Goal: Information Seeking & Learning: Learn about a topic

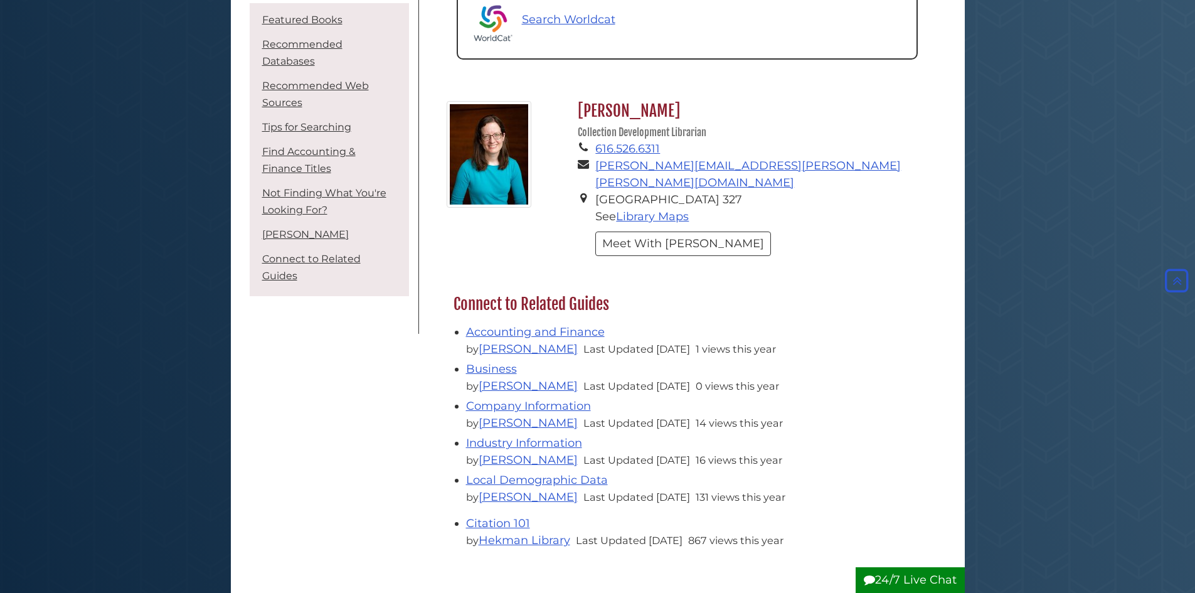
scroll to position [1945, 0]
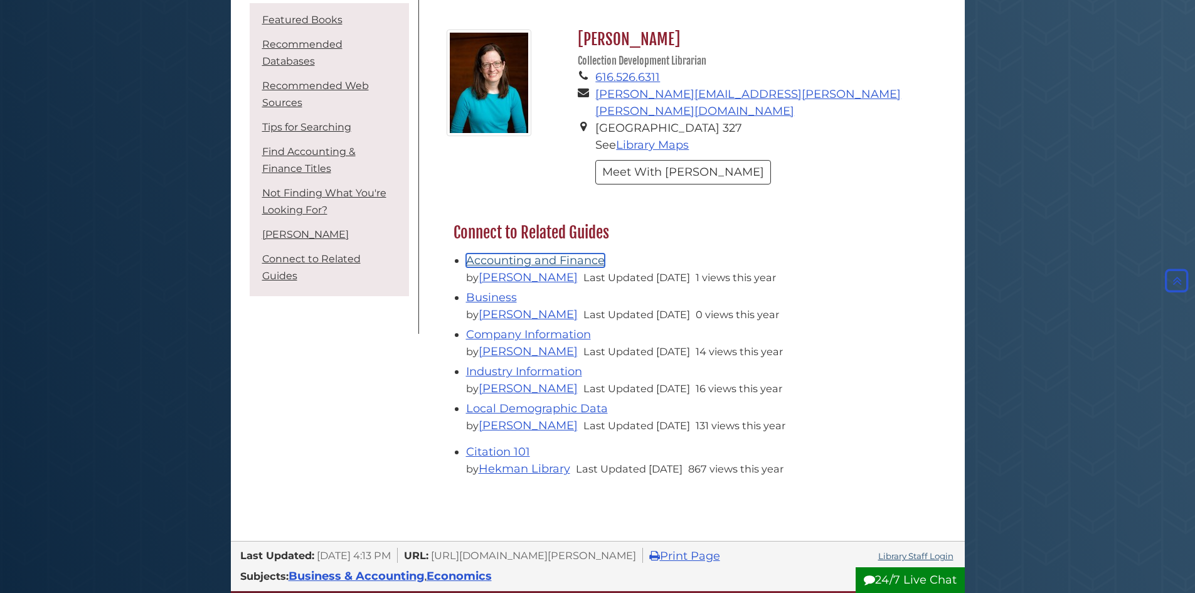
drag, startPoint x: 521, startPoint y: 225, endPoint x: 481, endPoint y: 224, distance: 39.5
click at [481, 254] on link "Accounting and Finance" at bounding box center [535, 261] width 139 height 14
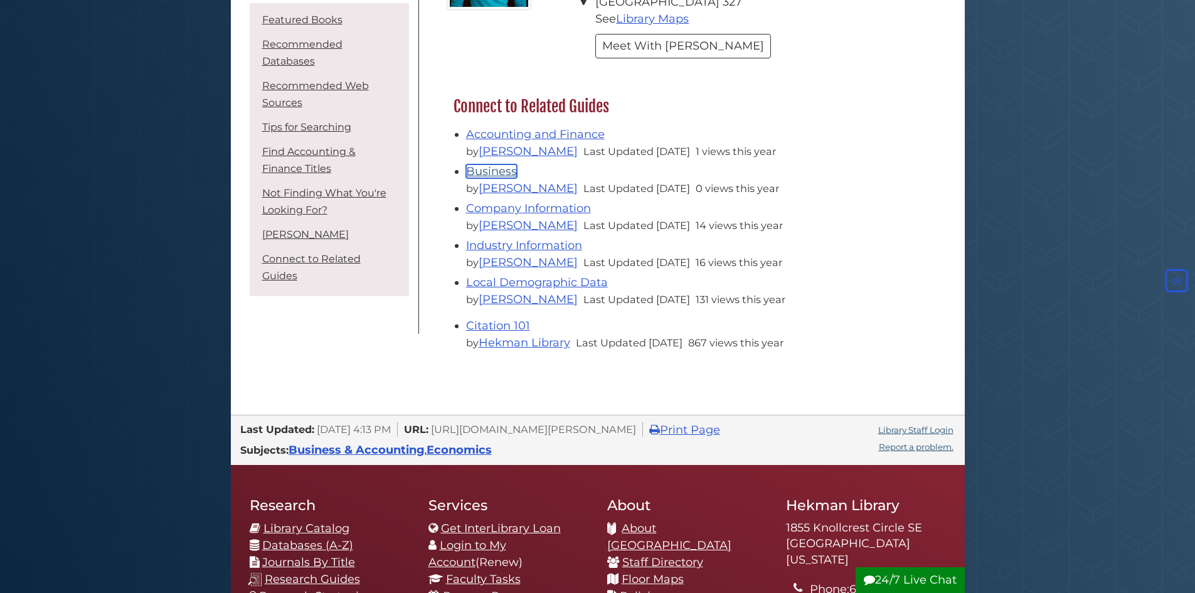
scroll to position [2259, 0]
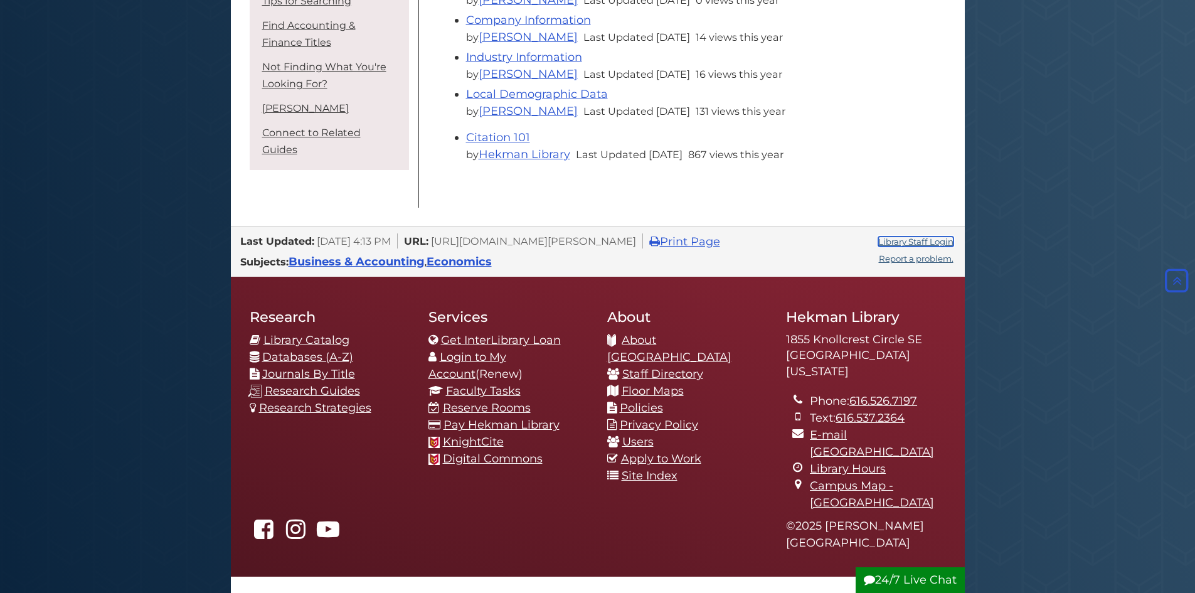
click at [920, 237] on link "Library Staff Login" at bounding box center [915, 242] width 75 height 10
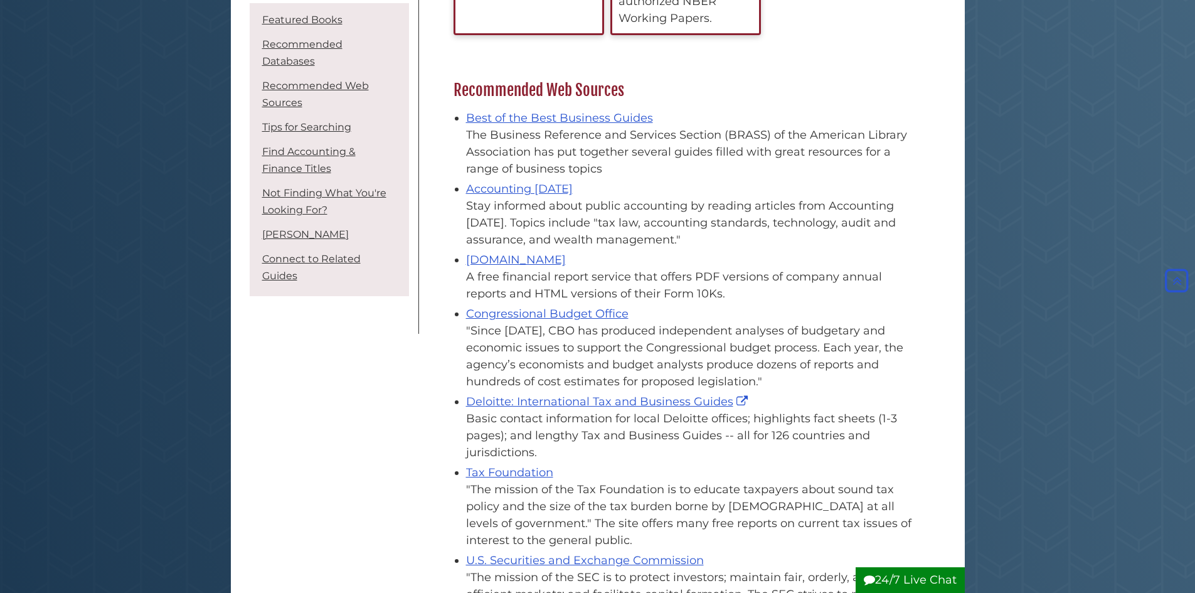
scroll to position [690, 0]
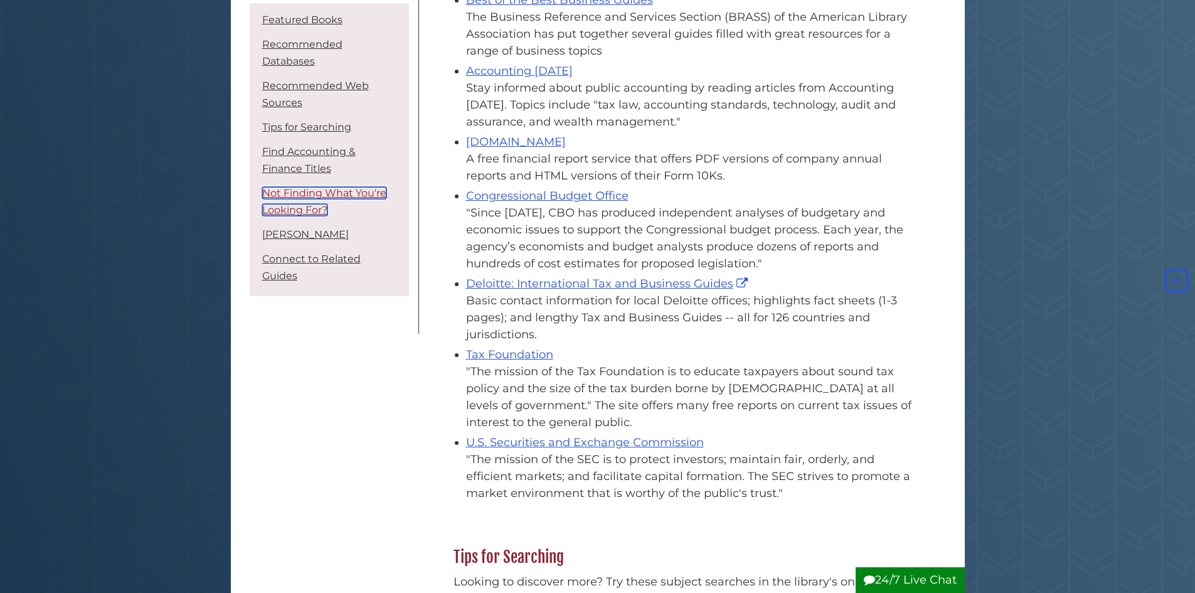
click at [275, 187] on link "Not Finding What You're Looking For?" at bounding box center [324, 201] width 124 height 29
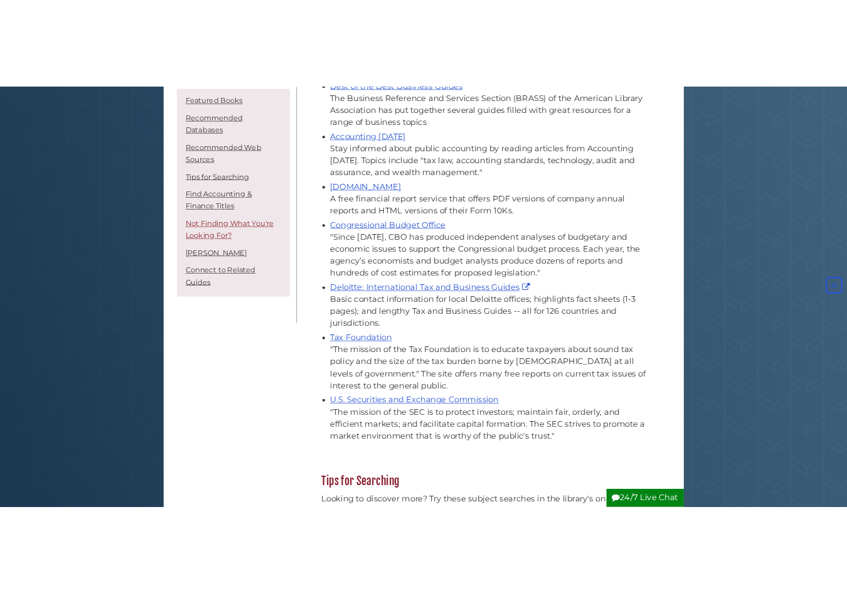
scroll to position [1756, 0]
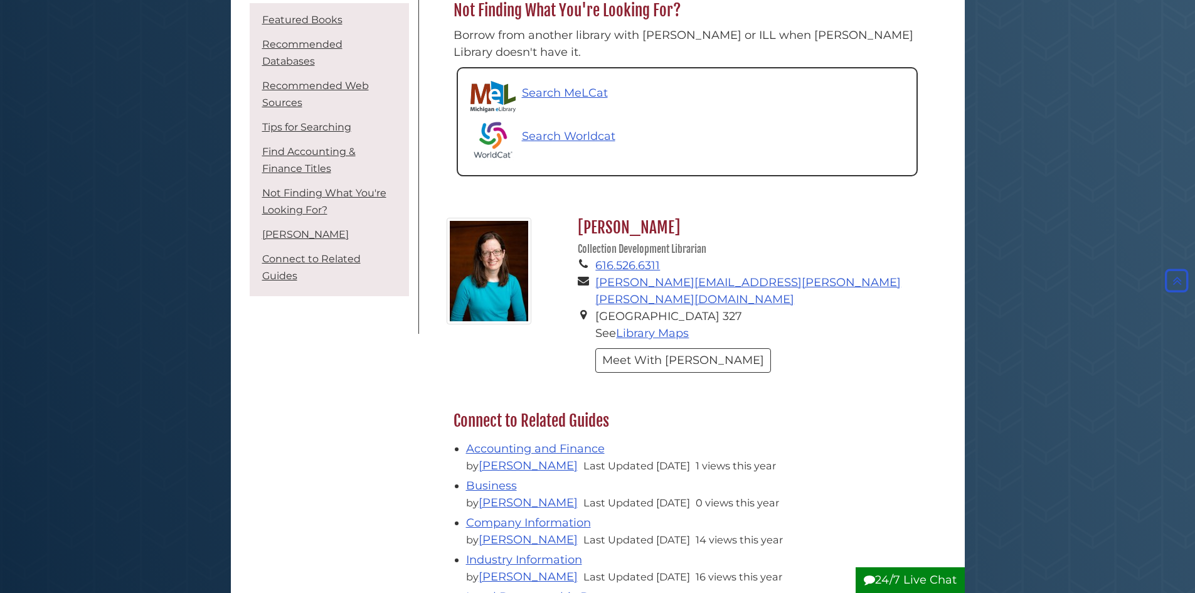
drag, startPoint x: 753, startPoint y: 123, endPoint x: 951, endPoint y: 102, distance: 198.8
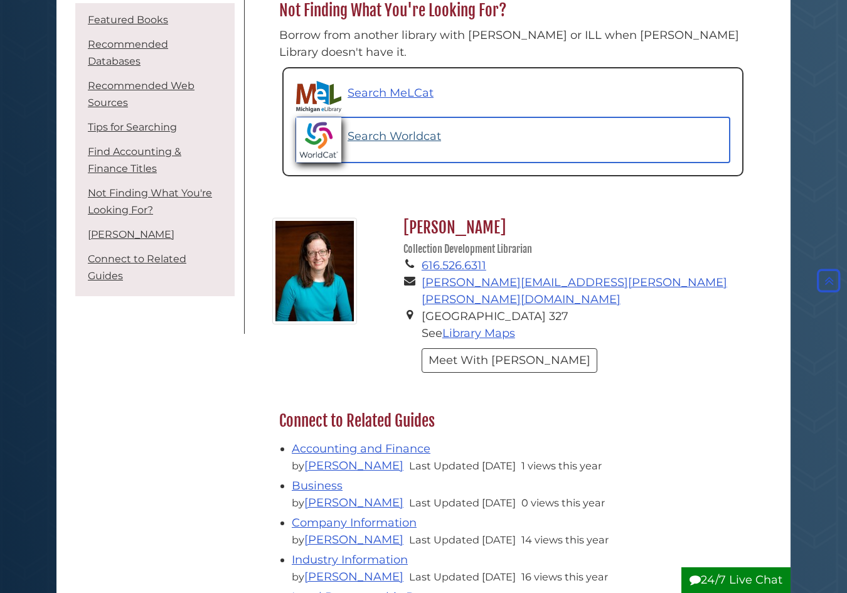
click at [671, 120] on link "Search Worldcat" at bounding box center [513, 139] width 434 height 45
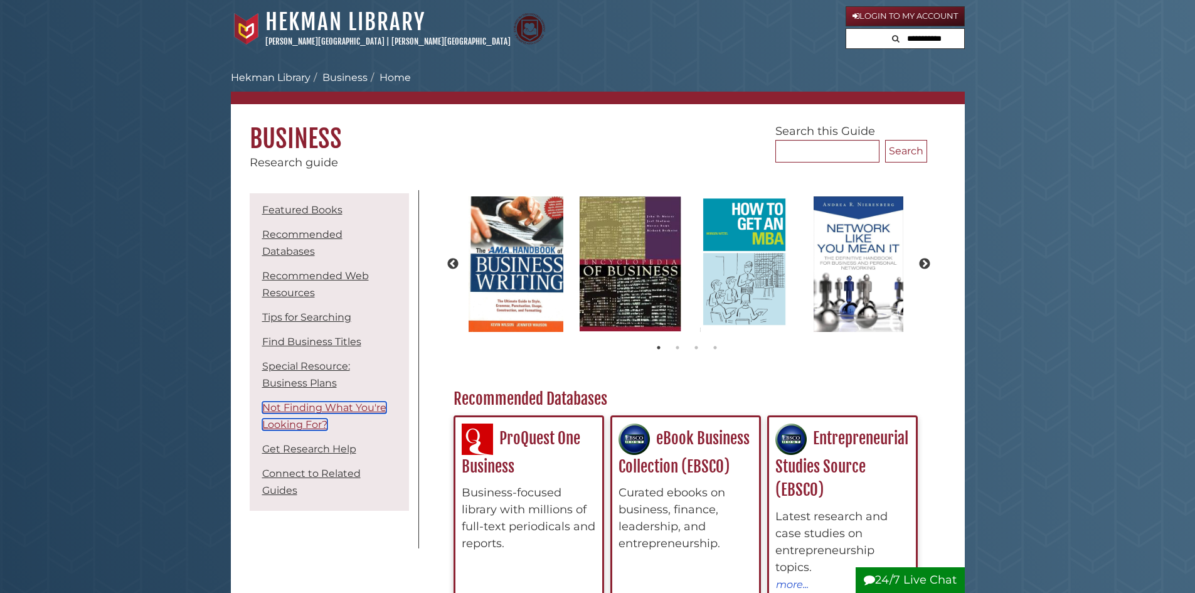
click at [318, 402] on link "Not Finding What You're Looking For?" at bounding box center [324, 416] width 124 height 29
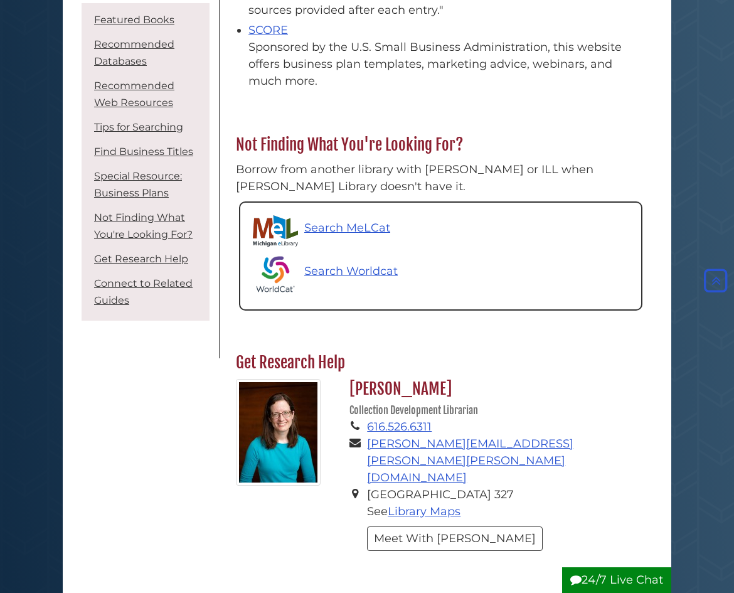
scroll to position [179, 422]
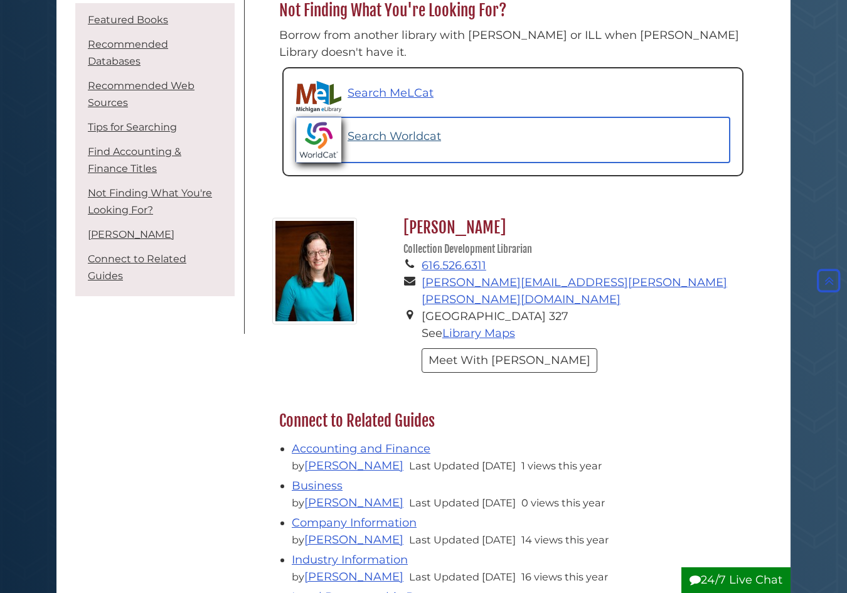
click at [466, 125] on link "Search Worldcat" at bounding box center [513, 139] width 434 height 45
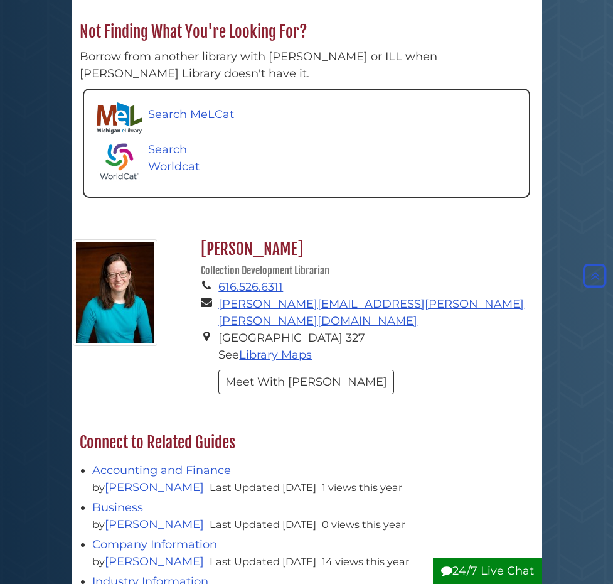
scroll to position [165, 449]
click at [235, 141] on p "Search Worldcat" at bounding box center [191, 158] width 87 height 34
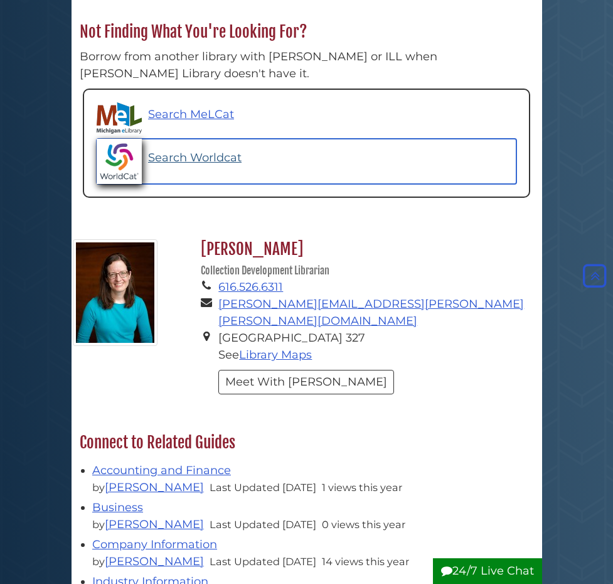
click at [378, 139] on link "Search Worldcat" at bounding box center [307, 161] width 420 height 45
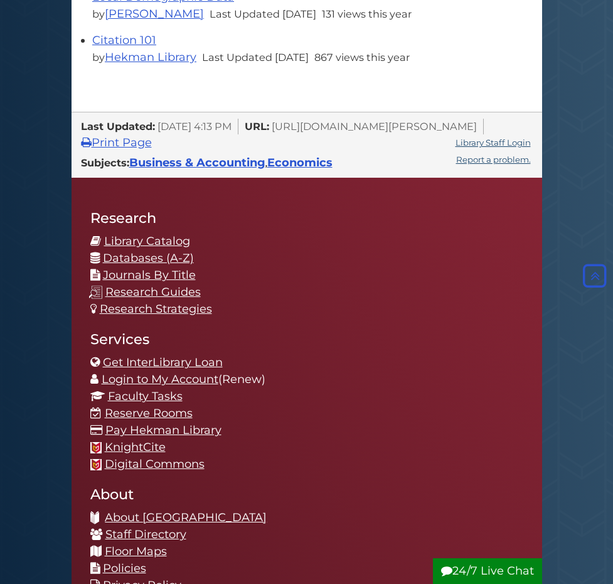
scroll to position [6, 6]
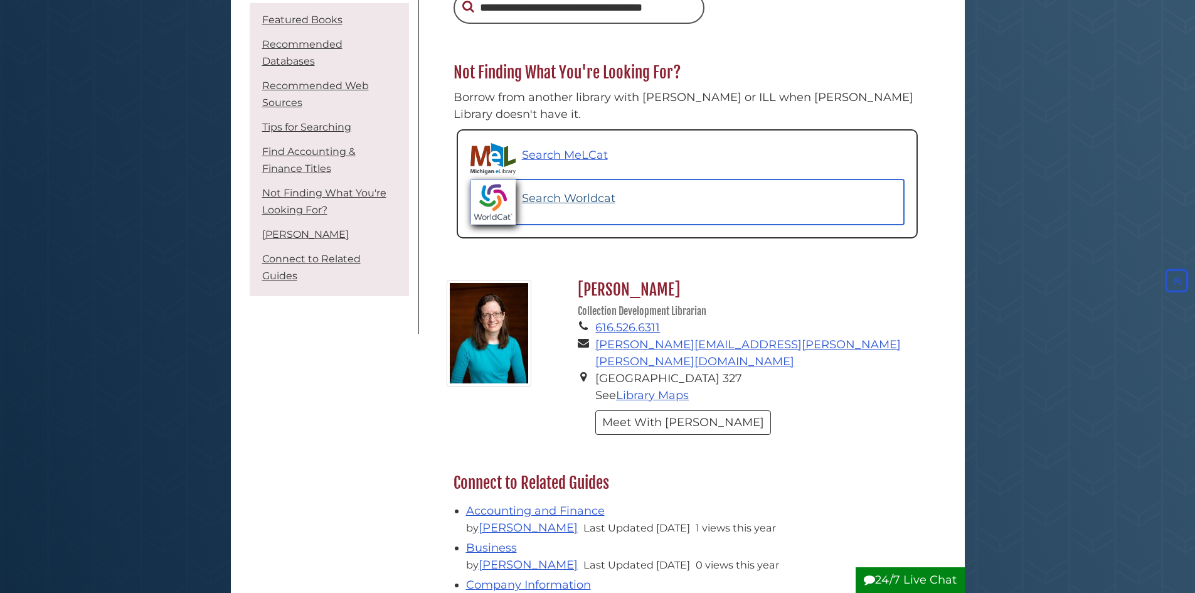
click at [718, 184] on link "Search Worldcat" at bounding box center [688, 201] width 434 height 45
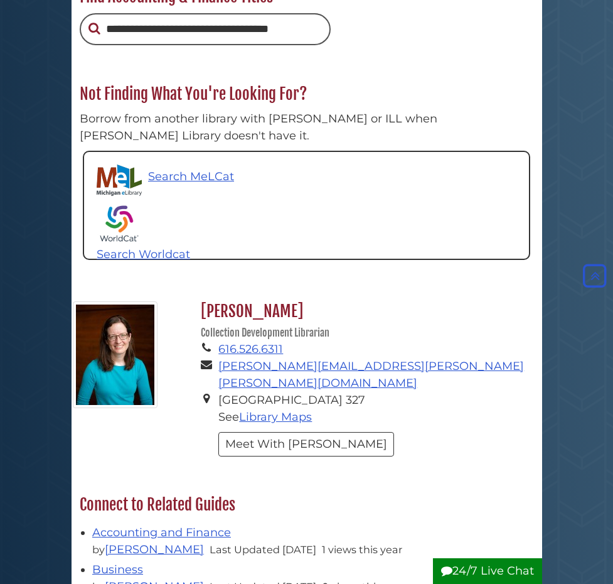
scroll to position [165, 449]
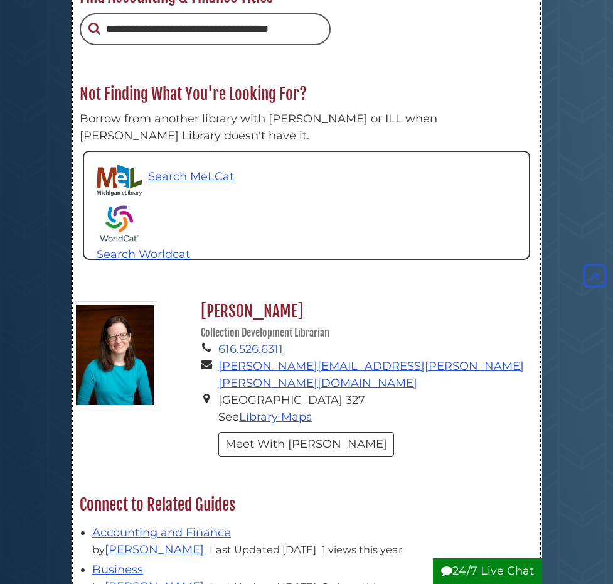
click at [235, 201] on div "Search Worldcat" at bounding box center [166, 223] width 138 height 45
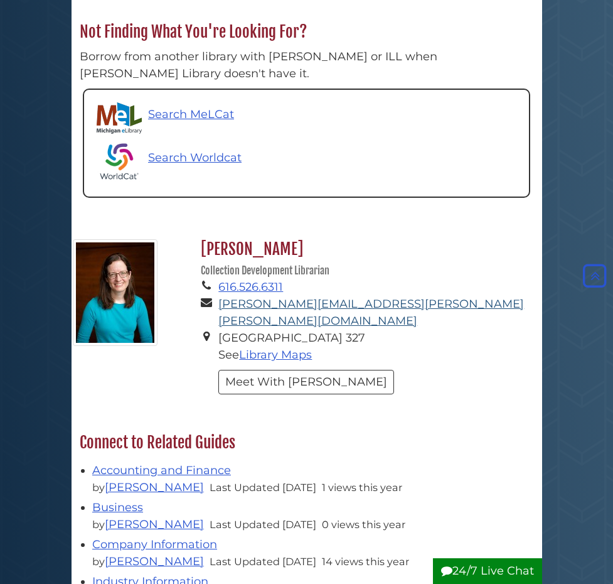
scroll to position [6, 6]
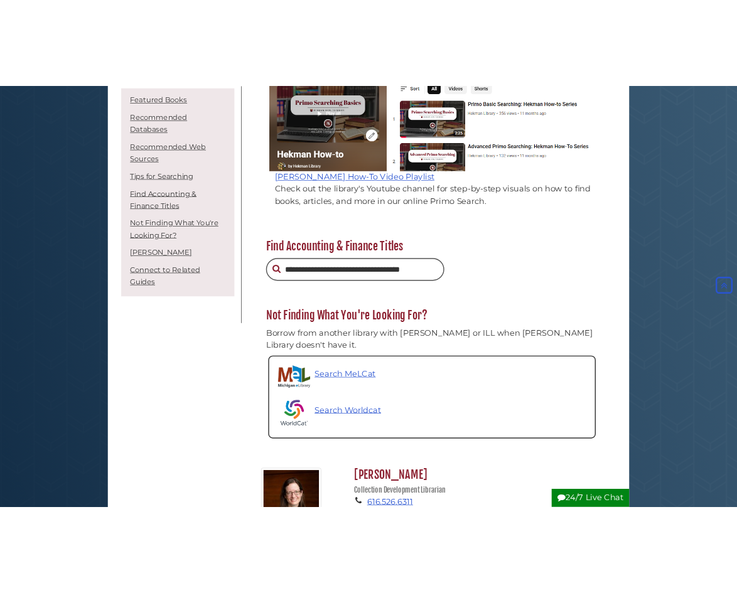
scroll to position [1443, 0]
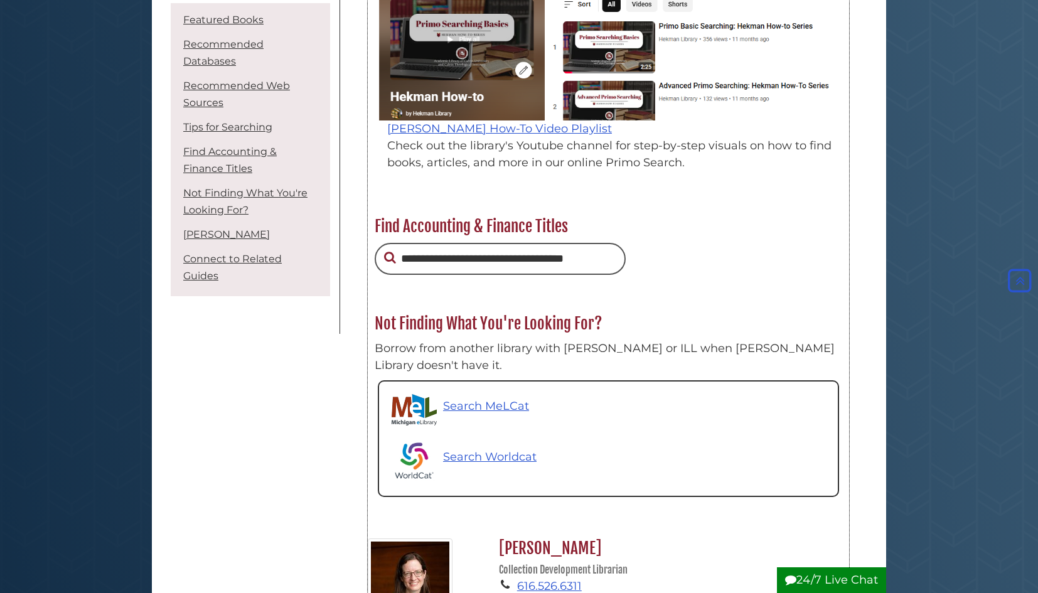
click at [612, 279] on div at bounding box center [608, 259] width 480 height 45
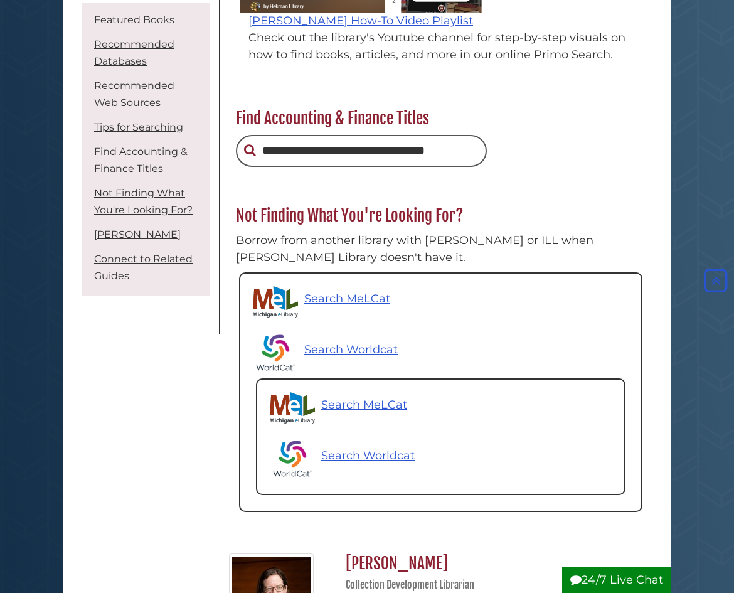
scroll to position [1568, 0]
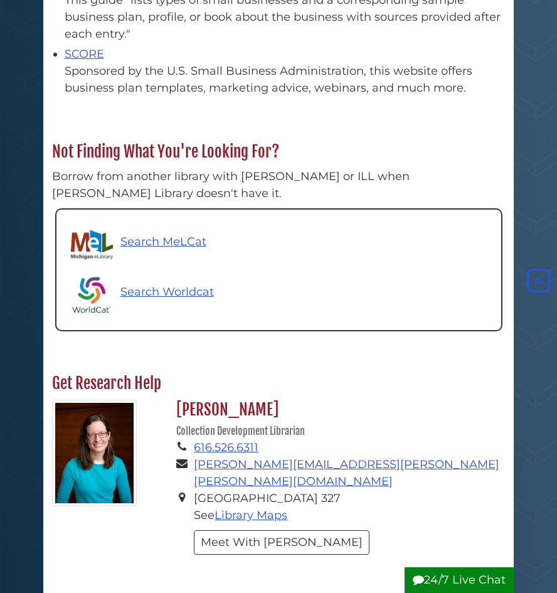
scroll to position [174, 466]
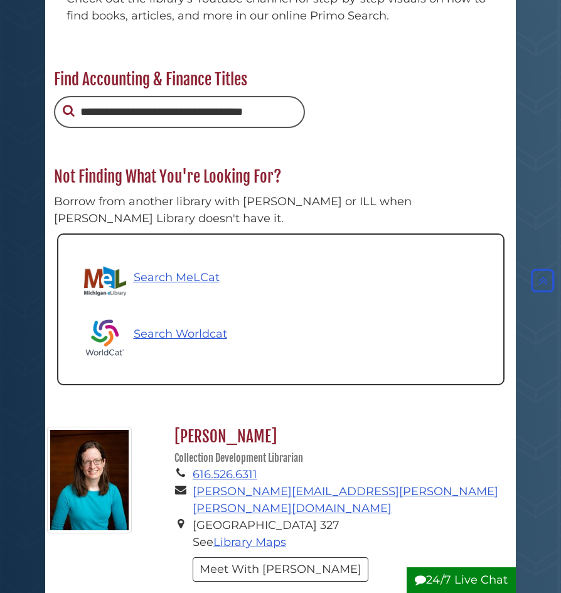
scroll to position [208, 466]
